Goal: Entertainment & Leisure: Consume media (video, audio)

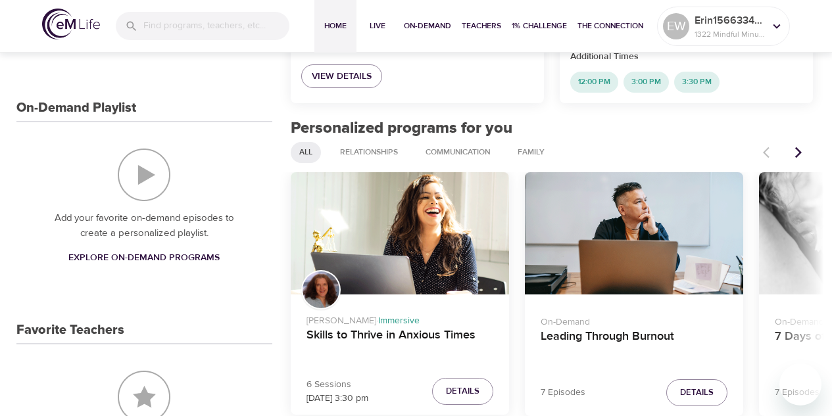
drag, startPoint x: 0, startPoint y: 0, endPoint x: 119, endPoint y: 256, distance: 282.2
click at [119, 256] on span "Explore On-Demand Programs" at bounding box center [143, 258] width 151 height 16
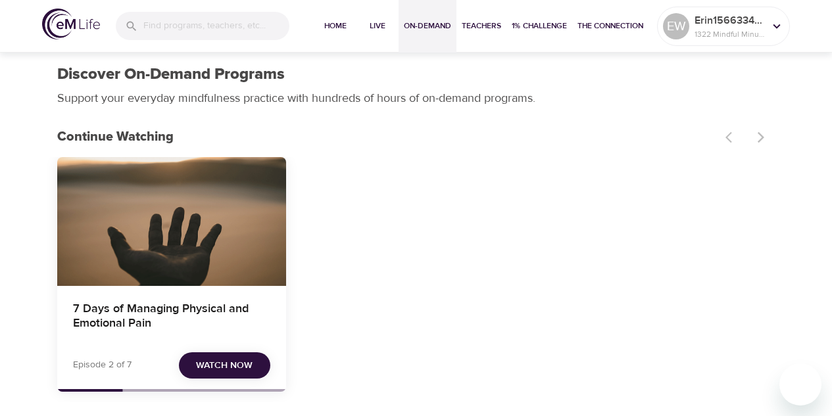
click at [119, 256] on div "7 Days of Managing Physical and Emotional Pain" at bounding box center [171, 221] width 229 height 129
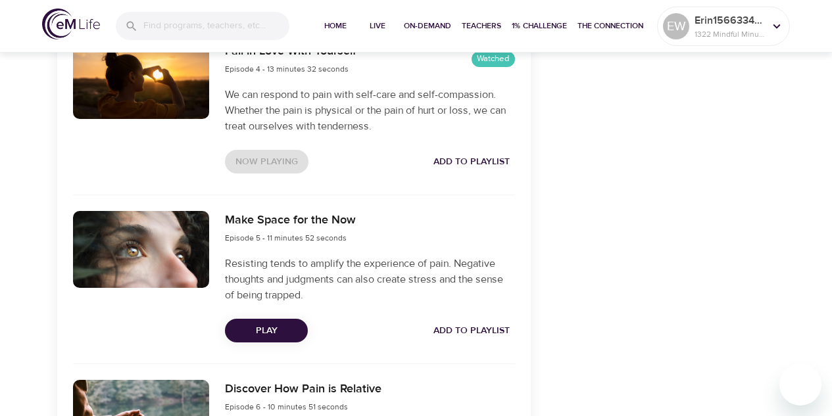
scroll to position [987, 0]
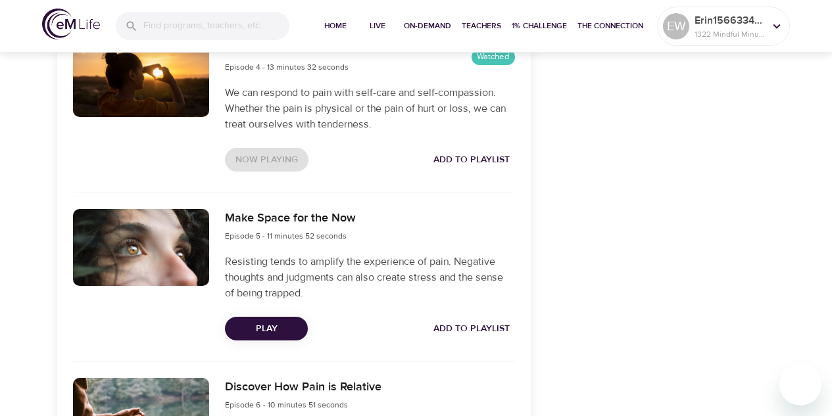
click at [272, 320] on button "Play" at bounding box center [266, 329] width 83 height 24
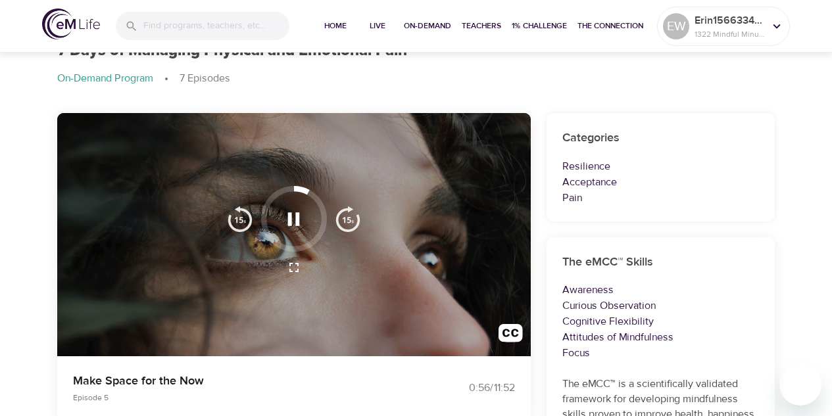
scroll to position [132, 0]
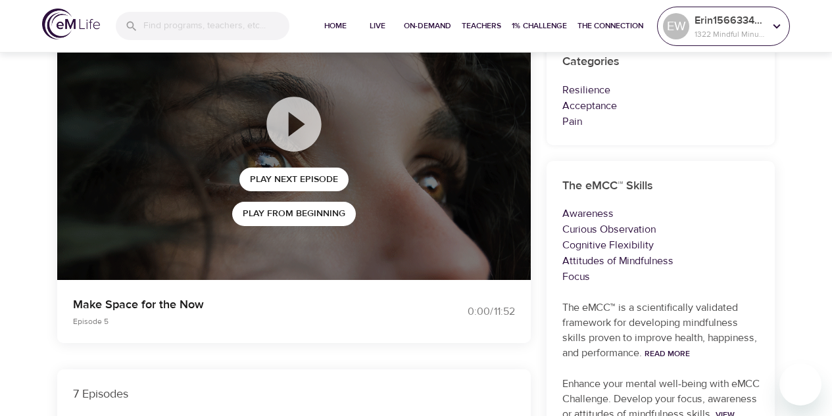
click at [694, 30] on div "Erin1566334765 1322 Mindful Minutes" at bounding box center [729, 26] width 75 height 33
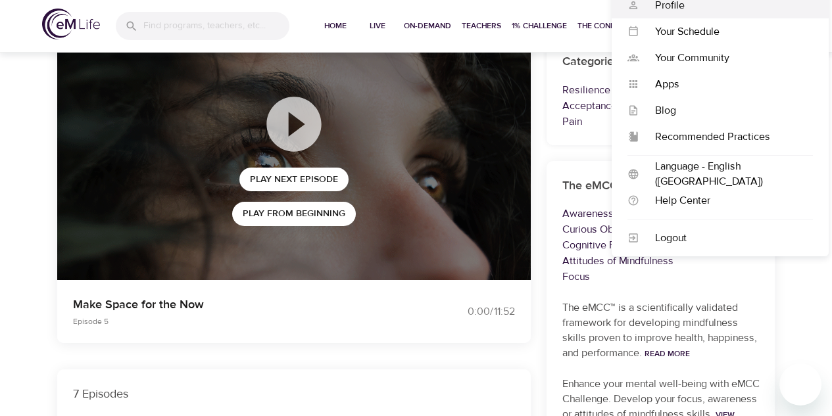
click at [691, 7] on div "Profile" at bounding box center [726, 5] width 174 height 15
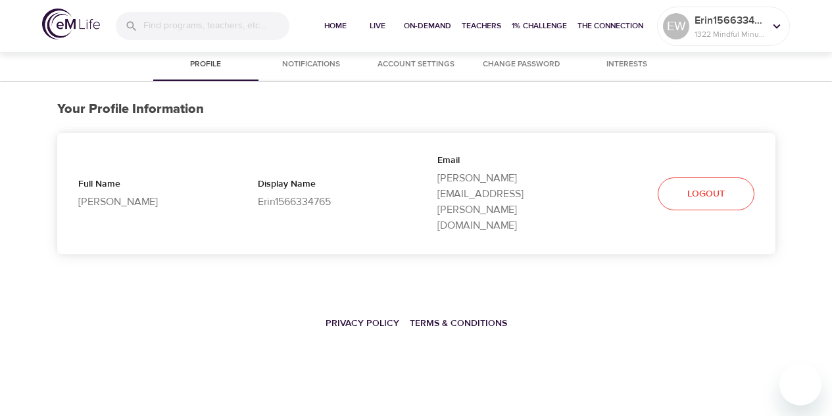
select select "10"
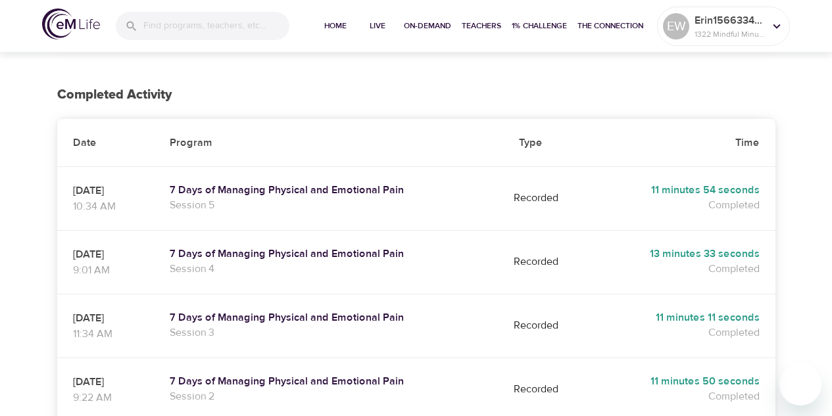
scroll to position [197, 0]
